Goal: Task Accomplishment & Management: Use online tool/utility

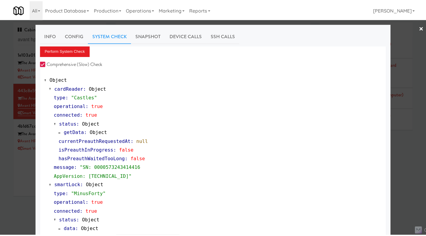
scroll to position [3, 0]
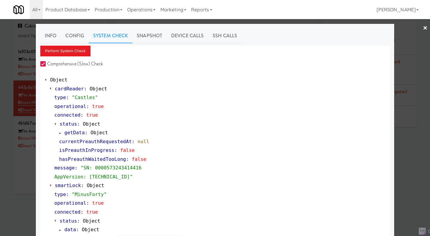
drag, startPoint x: 17, startPoint y: 163, endPoint x: 20, endPoint y: 144, distance: 19.4
click at [17, 164] on div at bounding box center [215, 118] width 430 height 236
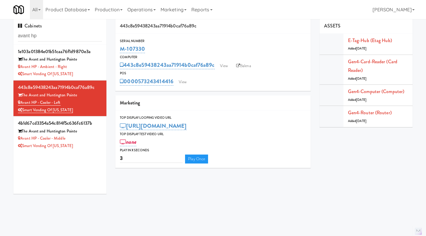
click at [45, 30] on div "Cabinets avant hp" at bounding box center [59, 32] width 93 height 26
click at [44, 38] on input "avant hp" at bounding box center [60, 35] width 84 height 11
click at [44, 37] on input "avant hp" at bounding box center [60, 35] width 84 height 11
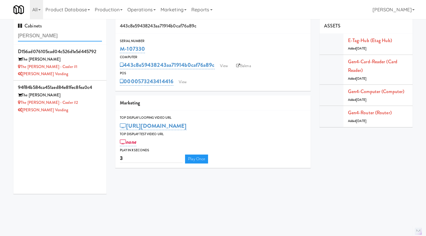
type input "[PERSON_NAME]"
click at [88, 73] on div "[PERSON_NAME] Vending" at bounding box center [60, 74] width 84 height 7
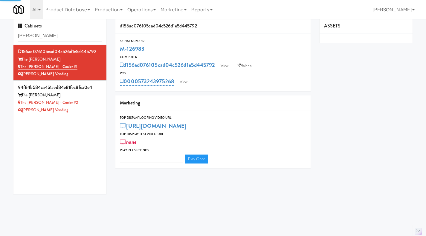
type input "3"
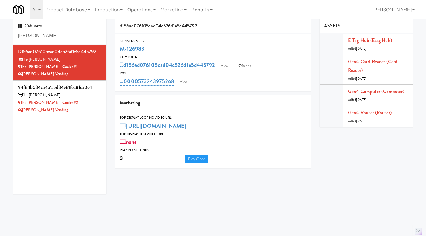
click at [59, 32] on input "[PERSON_NAME]" at bounding box center [60, 35] width 84 height 11
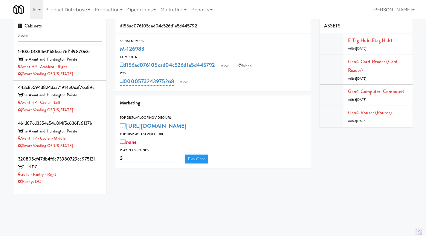
click at [42, 36] on input "avant" at bounding box center [60, 35] width 84 height 11
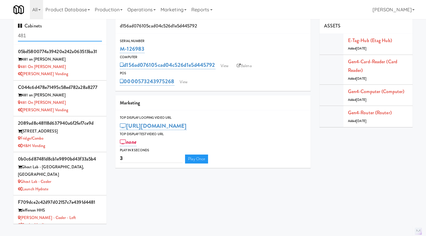
type input "481"
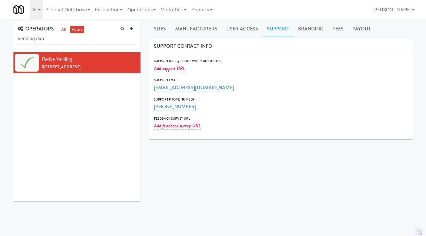
click at [136, 13] on link "Operations" at bounding box center [141, 9] width 33 height 19
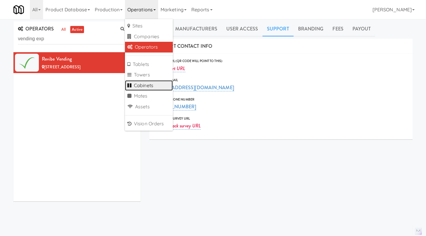
click at [153, 84] on link "Cabinets" at bounding box center [149, 85] width 48 height 11
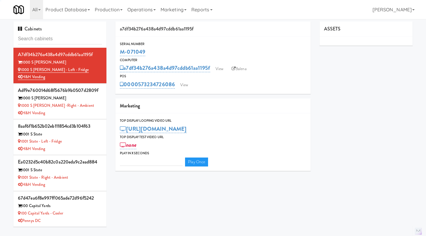
type input "3"
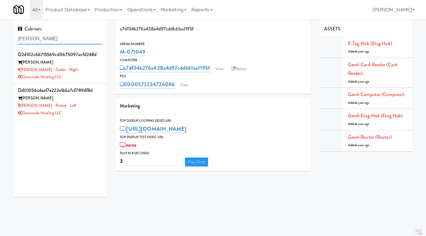
type input "rafferty"
click at [91, 74] on div "Oceanside Vending LLC" at bounding box center [60, 77] width 84 height 7
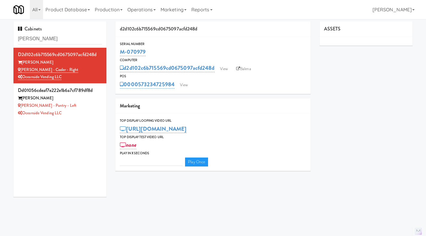
type input "3"
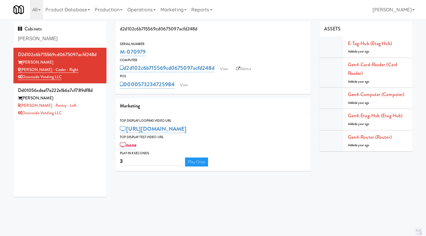
click at [272, 44] on div "Serial Number" at bounding box center [213, 44] width 186 height 6
click at [48, 42] on input "rafferty" at bounding box center [60, 38] width 84 height 11
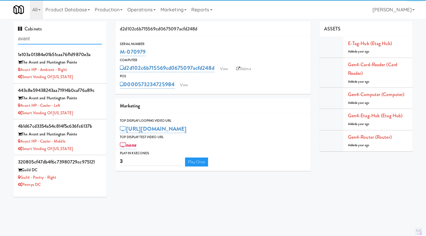
type input "avant"
click at [85, 72] on div "Avant HP - Ambient - Right" at bounding box center [60, 69] width 84 height 7
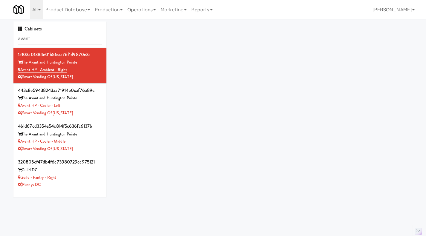
click at [85, 72] on div "Avant HP - Ambient - Right" at bounding box center [60, 69] width 84 height 7
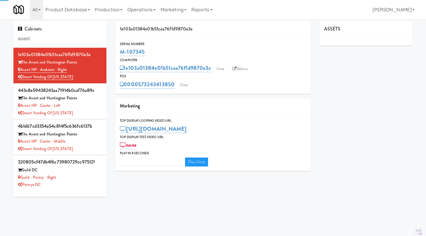
type input "3"
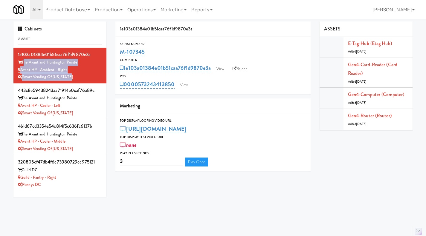
drag, startPoint x: 74, startPoint y: 77, endPoint x: 23, endPoint y: 61, distance: 53.4
click at [23, 61] on div "1e103a01384e01b51caa76f1d9870e3a The Avant and Huntington Pointe Avant HP - Amb…" at bounding box center [60, 65] width 84 height 31
copy div "The Avant and Huntington Pointe Avant HP - Ambient - Right Smart Vending of Vir…"
click at [379, 116] on link "Gen4-router (Router)" at bounding box center [370, 115] width 44 height 7
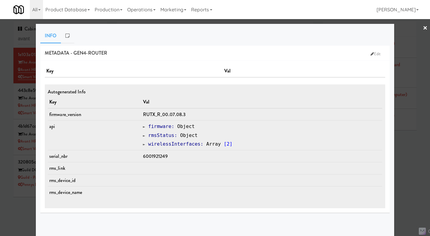
drag, startPoint x: 12, startPoint y: 86, endPoint x: 17, endPoint y: 76, distance: 11.6
click at [12, 86] on div at bounding box center [215, 118] width 430 height 236
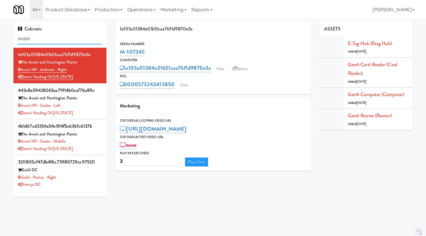
click at [33, 38] on input "avant" at bounding box center [60, 38] width 84 height 11
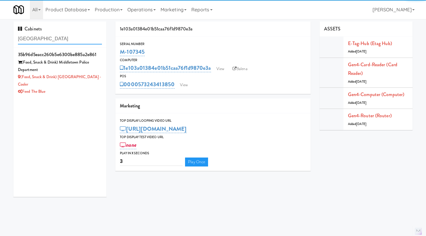
type input "middletown"
click at [84, 74] on div "(Food, Snack & Drink) Middletown - Cooler" at bounding box center [60, 81] width 84 height 15
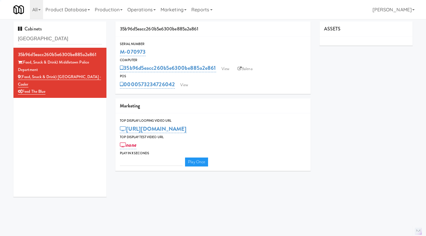
type input "3"
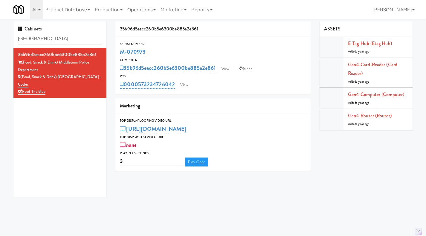
drag, startPoint x: 152, startPoint y: 52, endPoint x: 119, endPoint y: 51, distance: 32.9
click at [119, 51] on div "Serial Number M-070973" at bounding box center [212, 49] width 195 height 16
copy link "M-070973"
